Goal: Information Seeking & Learning: Learn about a topic

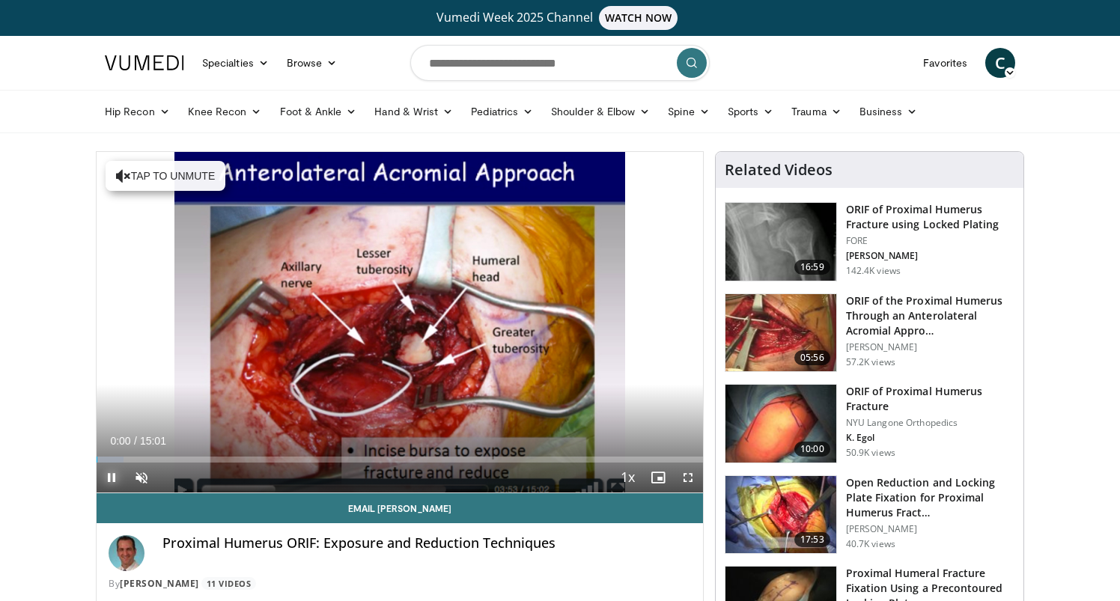
click at [110, 470] on span "Video Player" at bounding box center [112, 478] width 30 height 30
click at [546, 64] on input "Search topics, interventions" at bounding box center [560, 63] width 300 height 36
type input "**********"
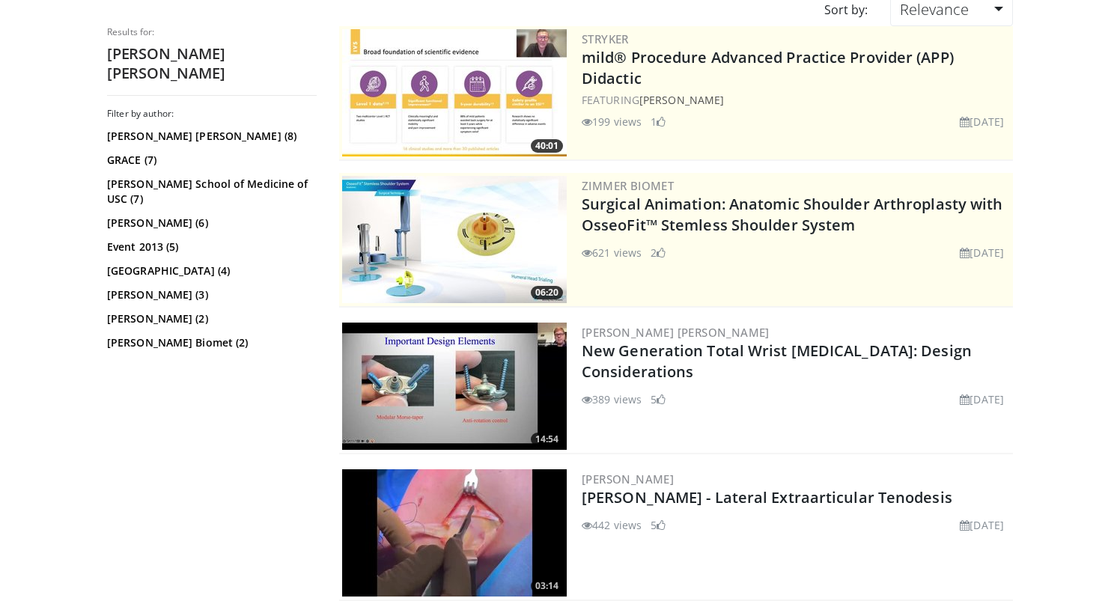
scroll to position [184, 0]
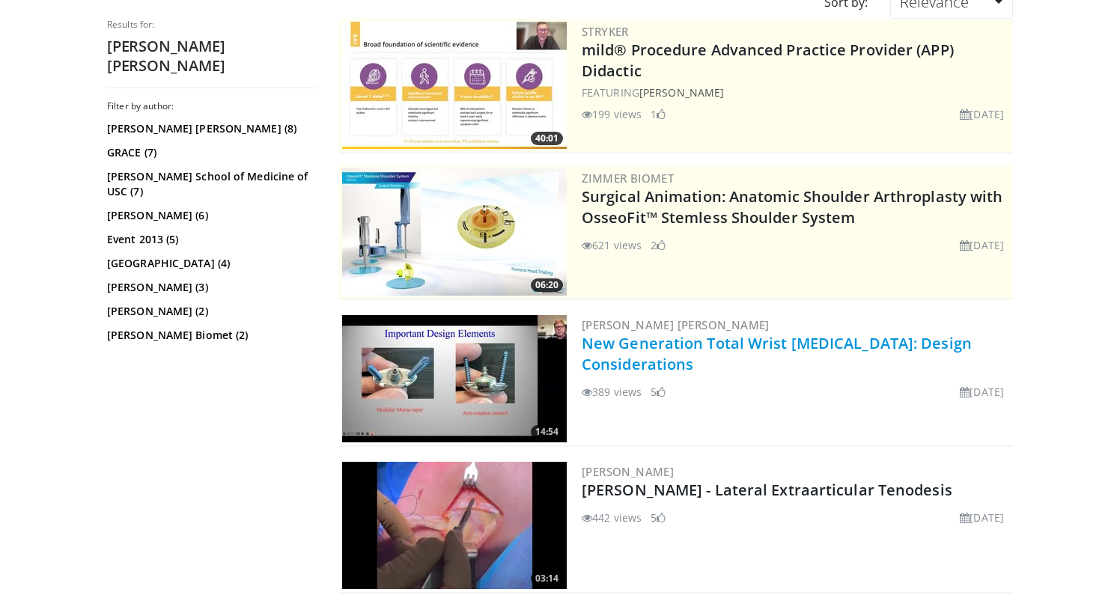
click at [610, 345] on link "New Generation Total Wrist [MEDICAL_DATA]: Design Considerations" at bounding box center [777, 353] width 390 height 41
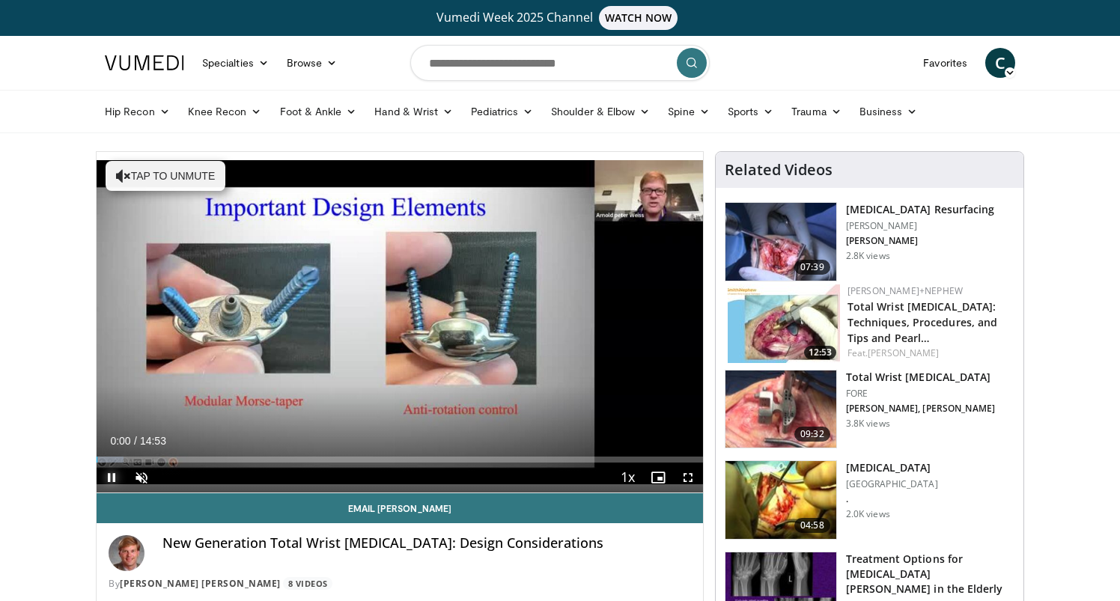
click at [112, 473] on span "Video Player" at bounding box center [112, 478] width 30 height 30
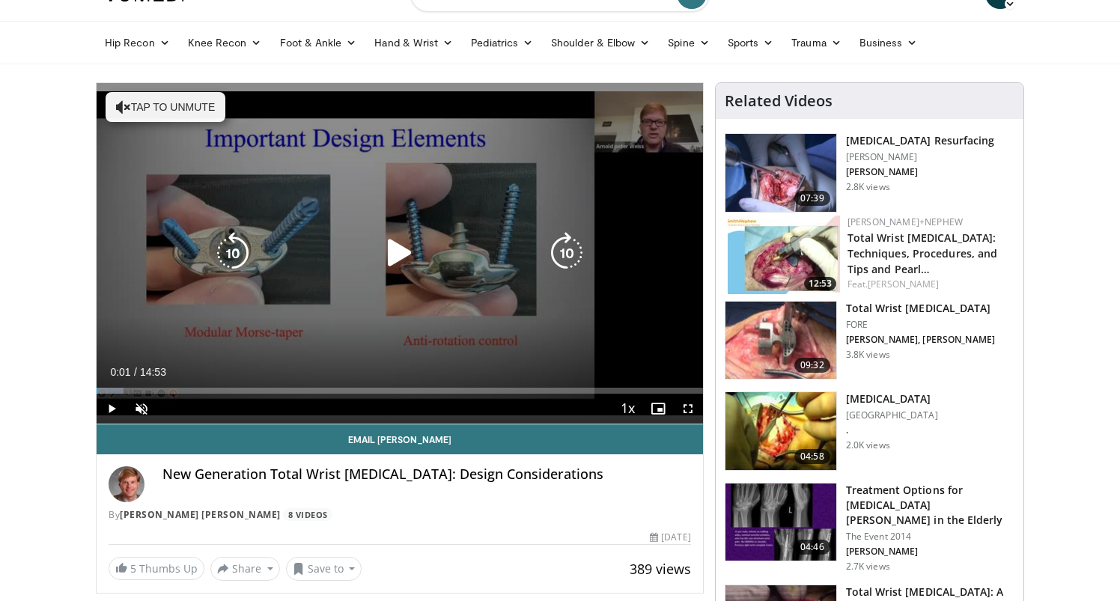
scroll to position [67, 0]
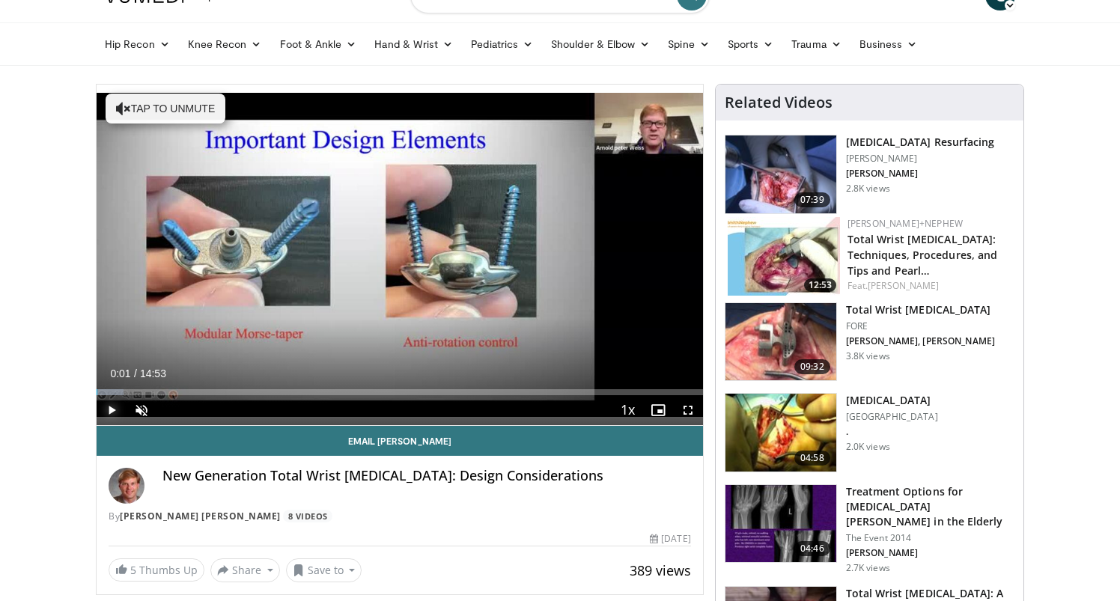
click at [113, 409] on span "Video Player" at bounding box center [112, 410] width 30 height 30
click at [150, 409] on span "Video Player" at bounding box center [142, 410] width 30 height 30
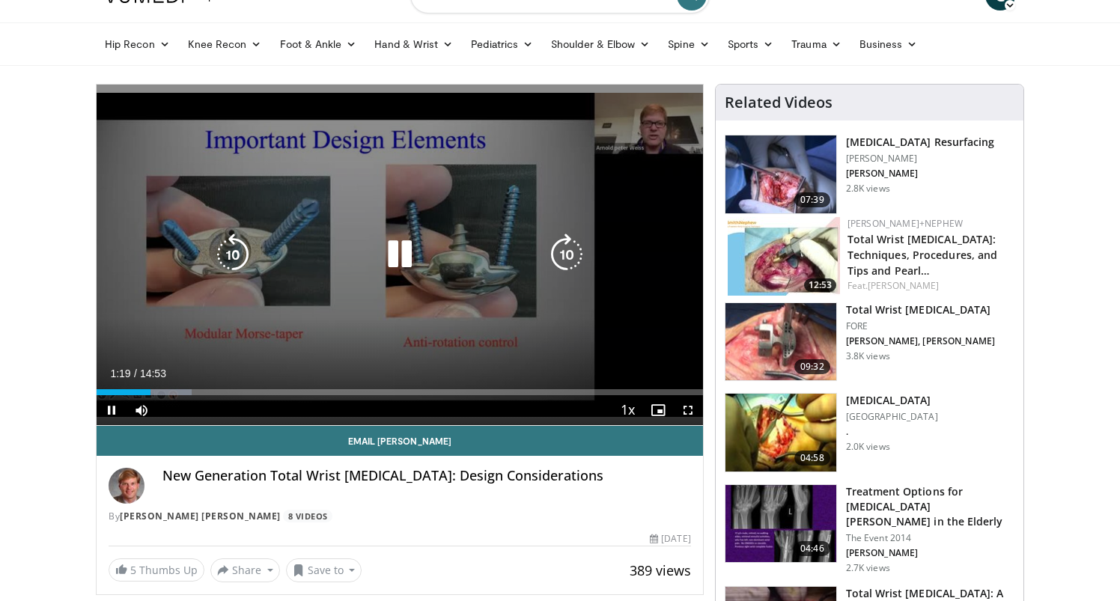
click at [401, 252] on icon "Video Player" at bounding box center [400, 255] width 42 height 42
click at [385, 255] on icon "Video Player" at bounding box center [400, 255] width 42 height 42
click at [398, 255] on icon "Video Player" at bounding box center [400, 255] width 42 height 42
click at [382, 244] on icon "Video Player" at bounding box center [400, 255] width 42 height 42
click at [238, 261] on icon "Video Player" at bounding box center [233, 255] width 42 height 42
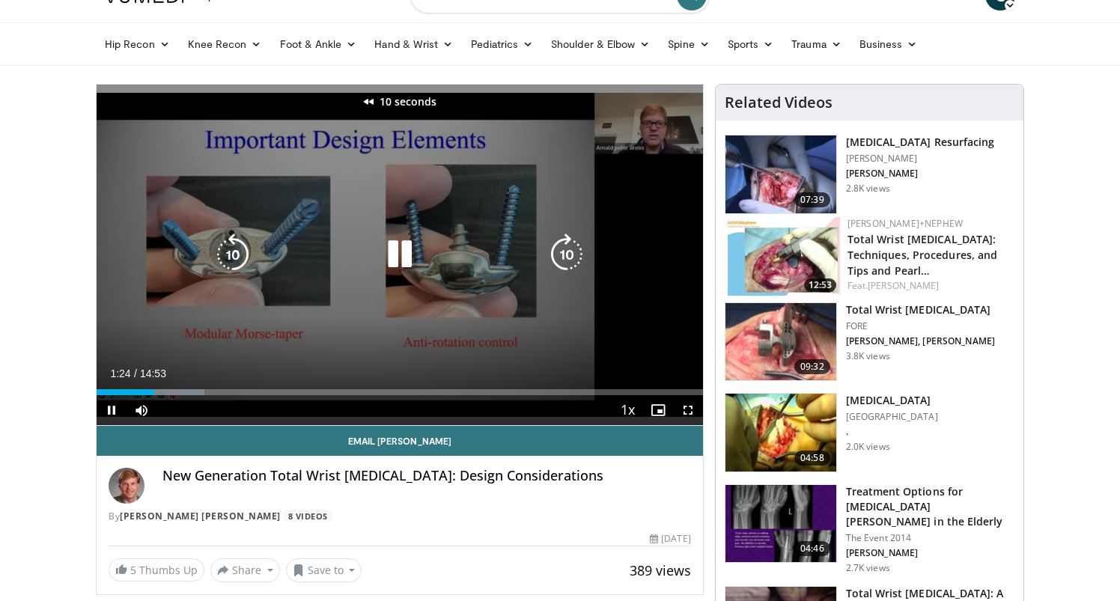
click at [238, 261] on icon "Video Player" at bounding box center [233, 255] width 42 height 42
click at [241, 253] on icon "Video Player" at bounding box center [233, 255] width 42 height 42
click at [399, 264] on icon "Video Player" at bounding box center [400, 255] width 42 height 42
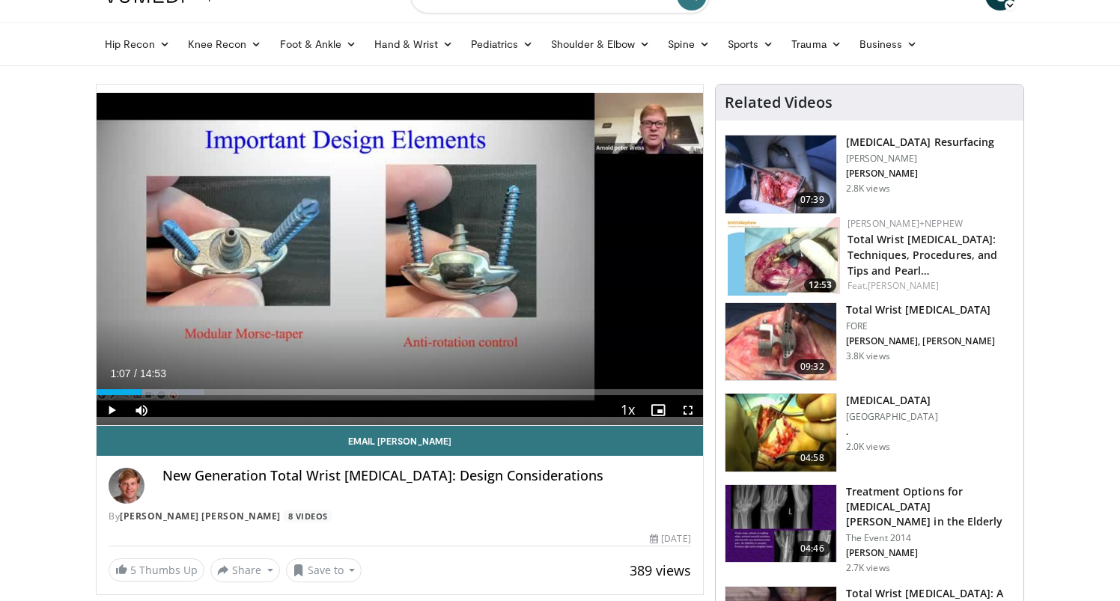
click at [189, 373] on div "Current Time 1:07 / Duration 14:53" at bounding box center [400, 373] width 607 height 13
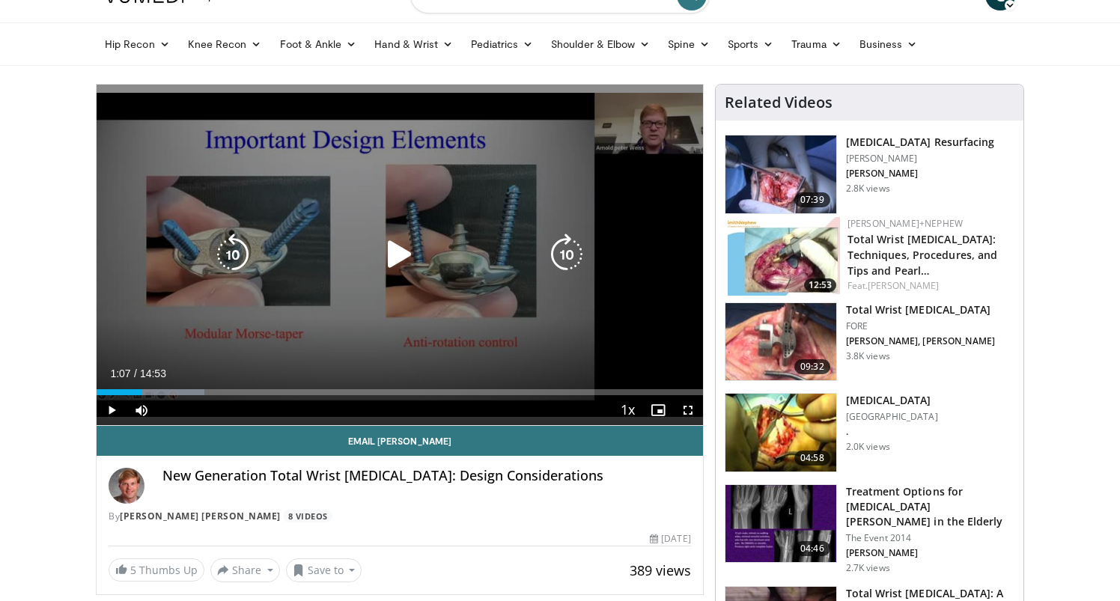
click at [192, 321] on div "30 seconds Tap to unmute" at bounding box center [400, 255] width 607 height 341
click at [559, 257] on icon "Video Player" at bounding box center [567, 255] width 42 height 42
click at [396, 255] on icon "Video Player" at bounding box center [400, 255] width 42 height 42
click at [393, 255] on icon "Video Player" at bounding box center [400, 255] width 42 height 42
click at [404, 260] on icon "Video Player" at bounding box center [400, 255] width 42 height 42
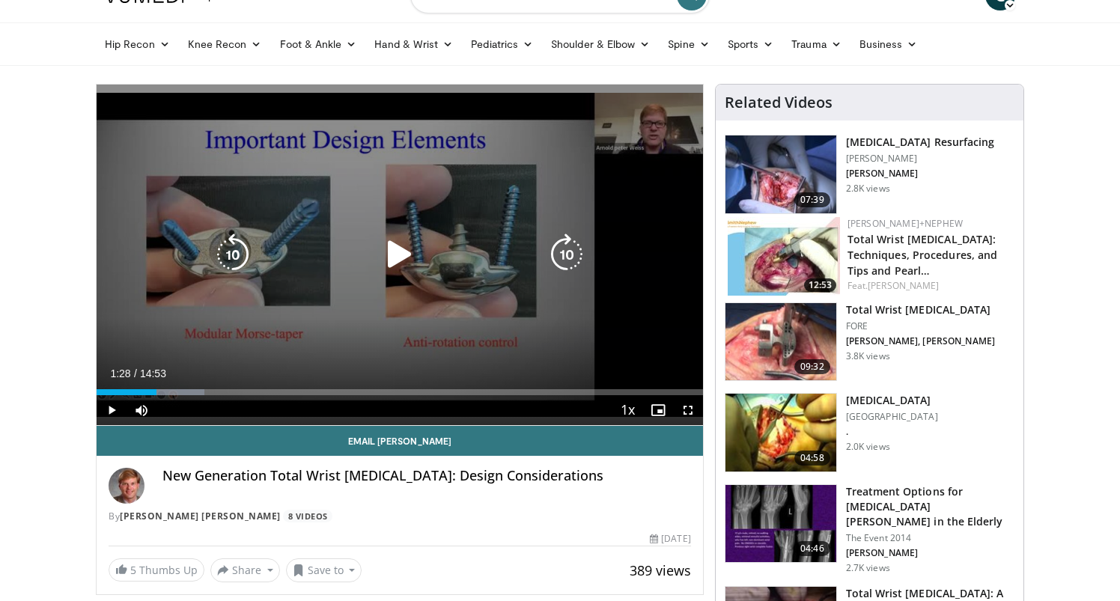
click at [337, 330] on div "10 seconds Tap to unmute" at bounding box center [400, 255] width 607 height 341
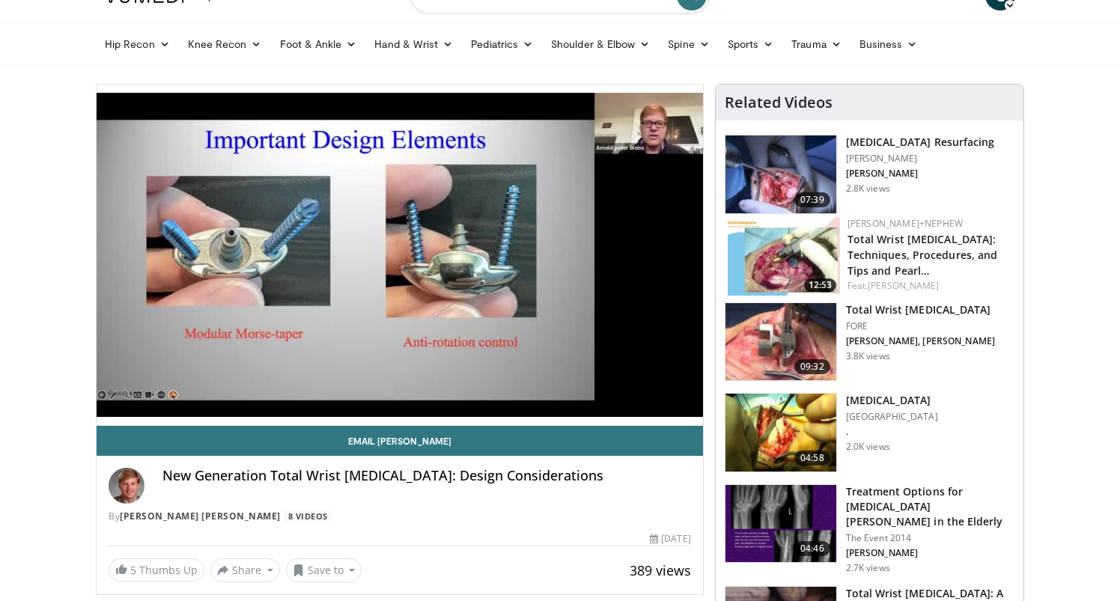
click at [366, 462] on div "New Generation Total Wrist Arthroplasty: Design Considerations By Arnold Peter …" at bounding box center [400, 491] width 607 height 70
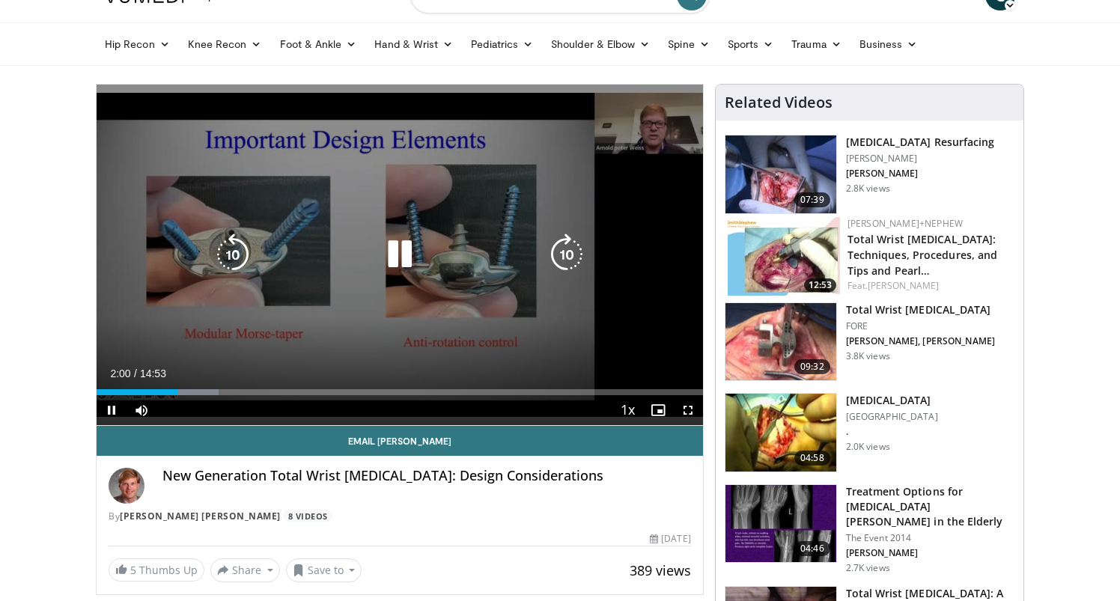
click at [406, 261] on icon "Video Player" at bounding box center [400, 255] width 42 height 42
